Goal: Task Accomplishment & Management: Manage account settings

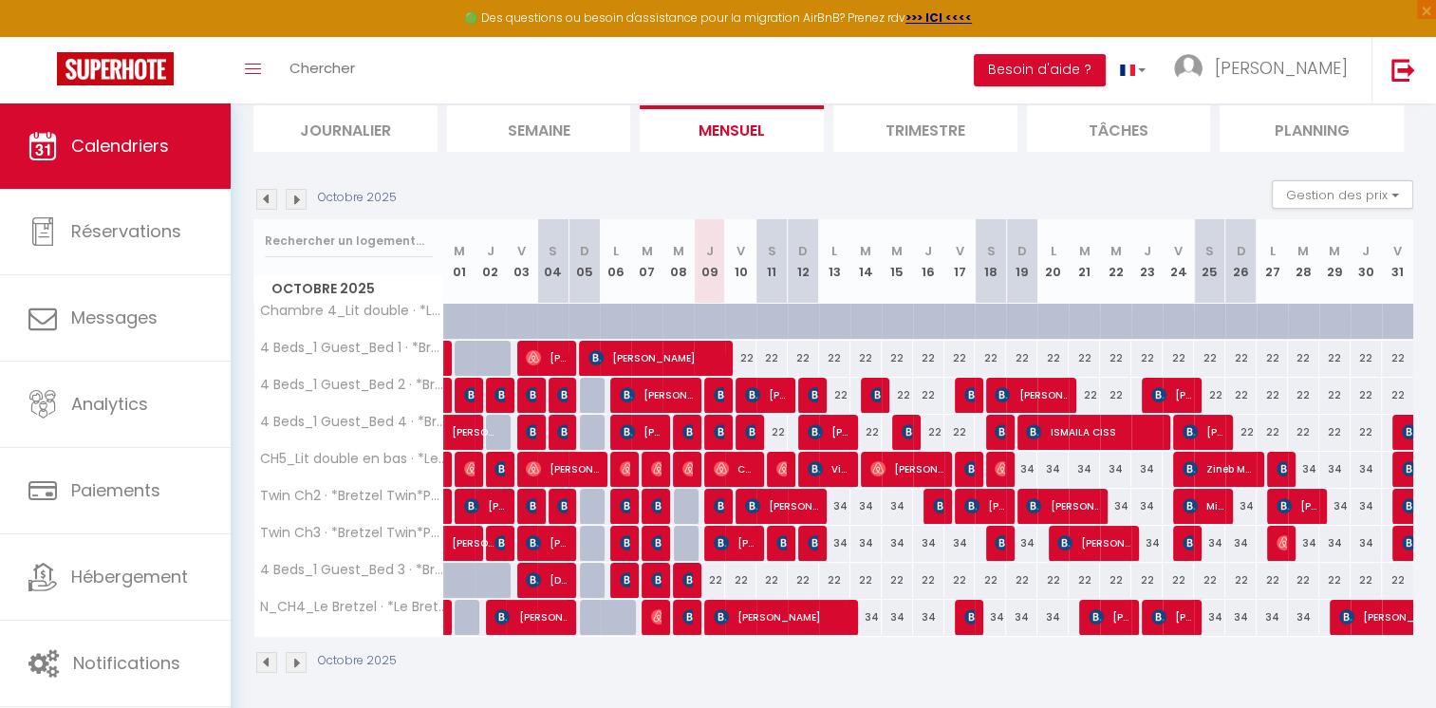
scroll to position [133, 0]
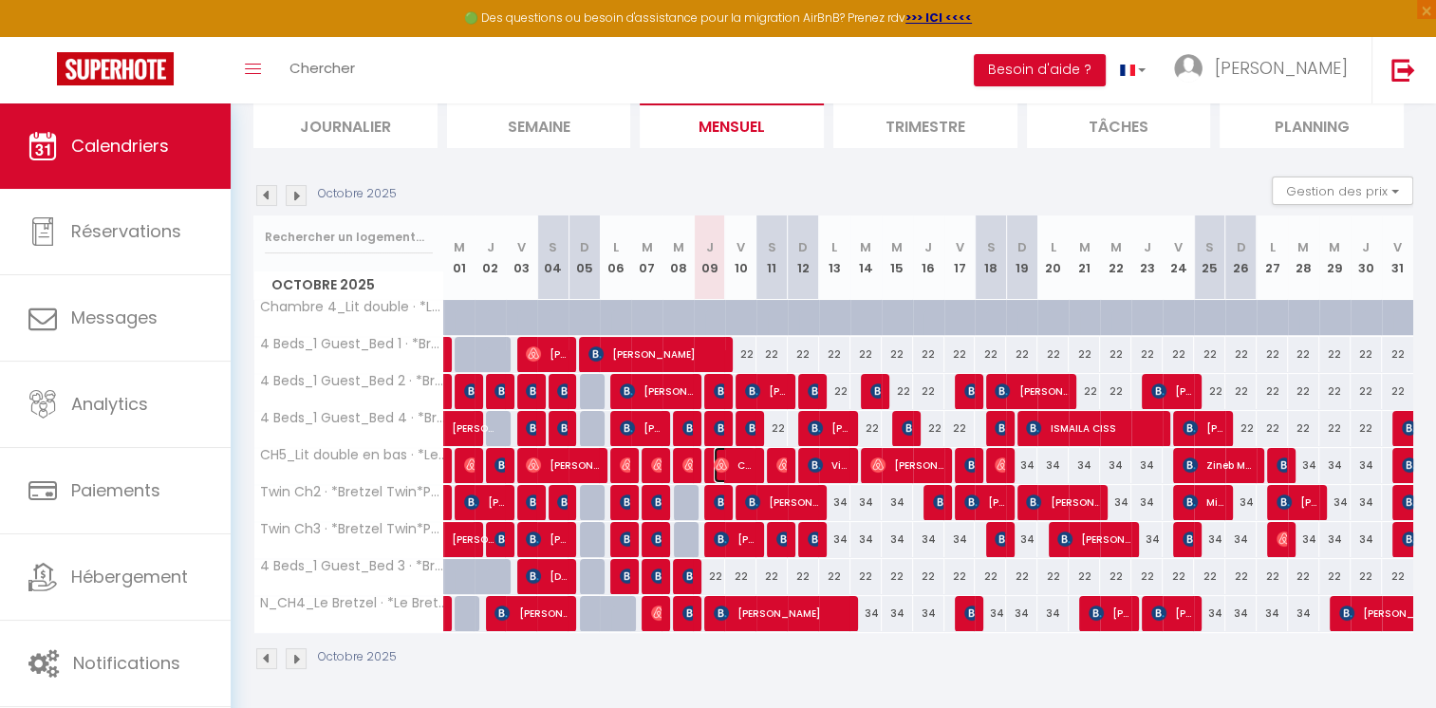
click at [736, 467] on span "Cemile Can" at bounding box center [735, 465] width 42 height 36
select select "OK"
select select "0"
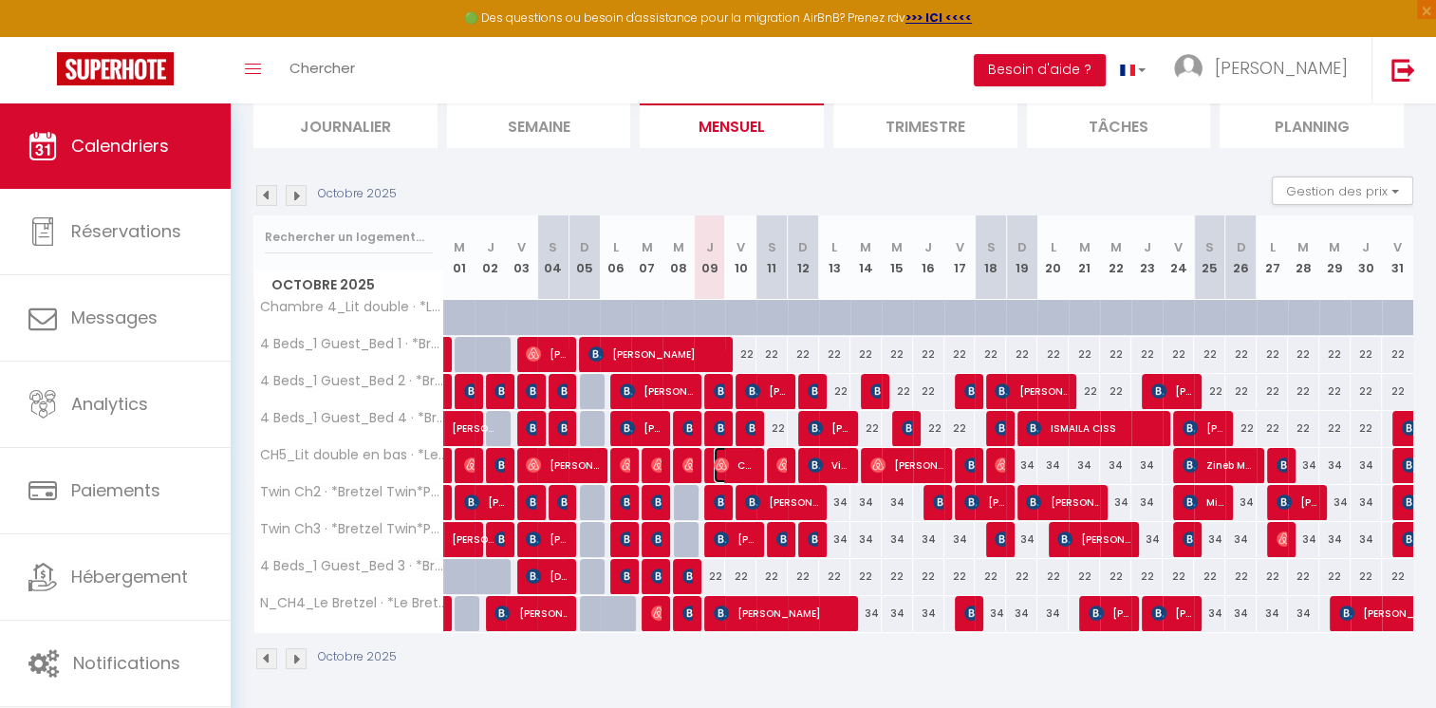
select select "1"
select select
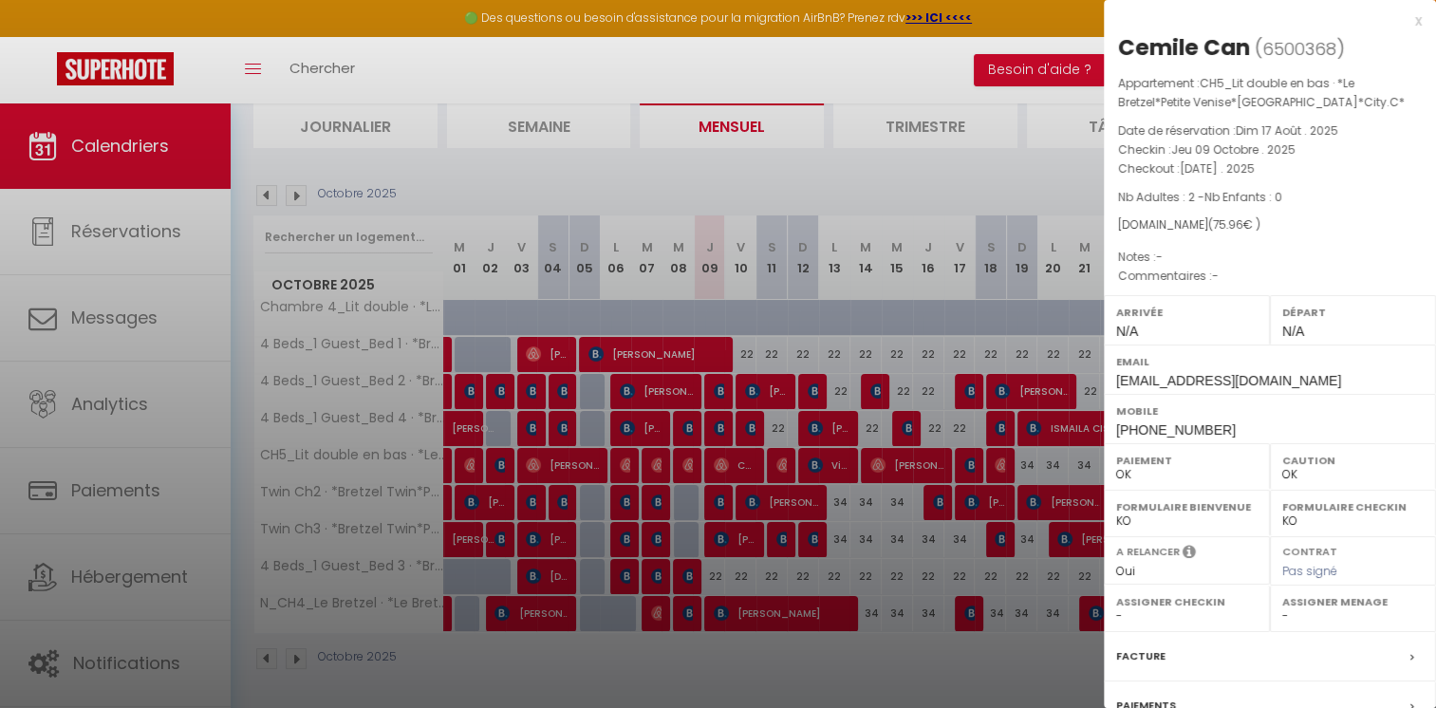
click at [781, 199] on div at bounding box center [718, 354] width 1436 height 708
